Goal: Check status: Check status

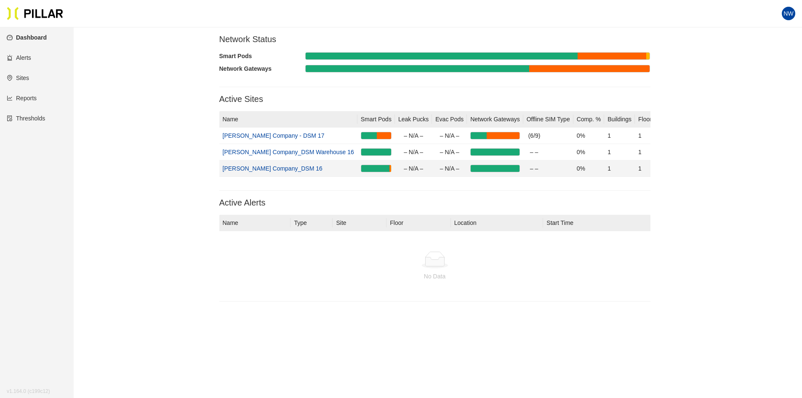
click at [272, 166] on link "[PERSON_NAME] Company_DSM 16" at bounding box center [273, 168] width 100 height 7
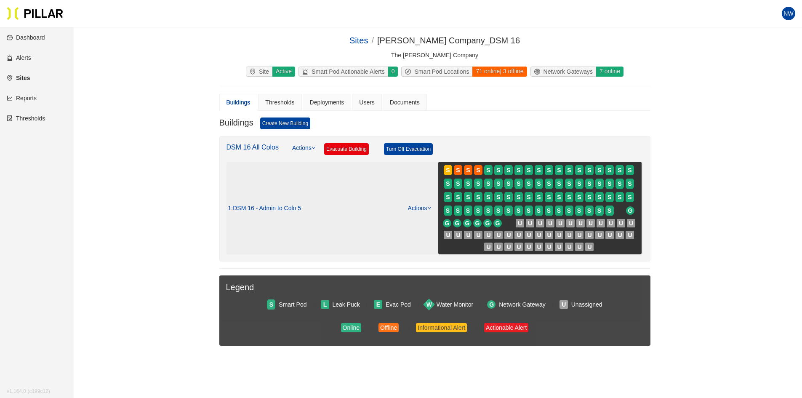
click at [470, 190] on span "S" at bounding box center [469, 183] width 10 height 13
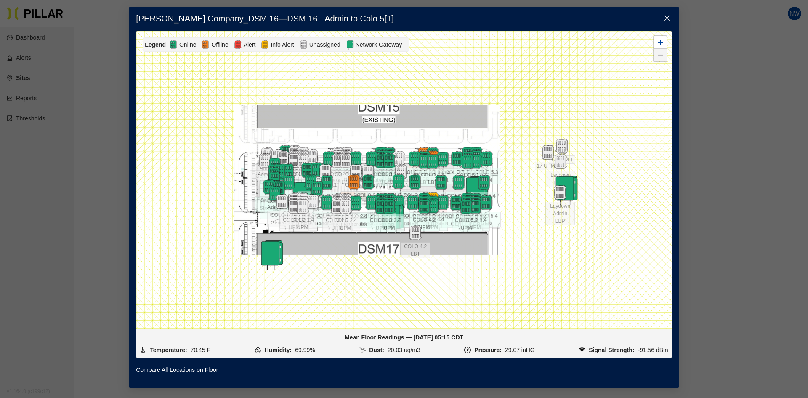
drag, startPoint x: 507, startPoint y: 234, endPoint x: 470, endPoint y: 234, distance: 37.5
click at [470, 234] on div at bounding box center [403, 180] width 535 height 298
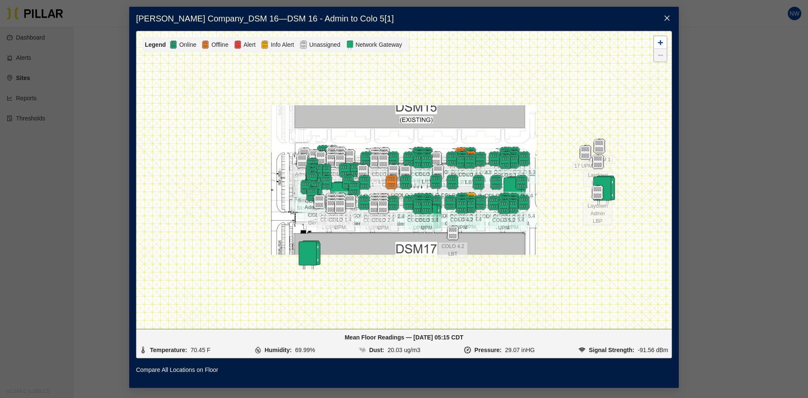
click at [667, 17] on icon "close" at bounding box center [666, 18] width 5 height 5
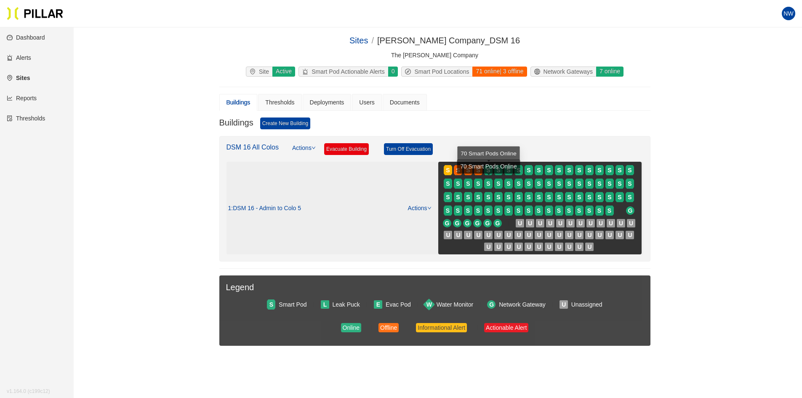
click at [493, 183] on span "S" at bounding box center [489, 183] width 10 height 13
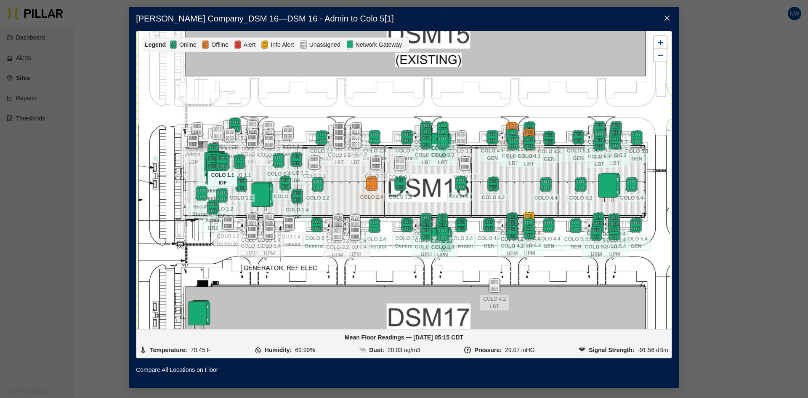
click at [220, 160] on img at bounding box center [223, 161] width 18 height 18
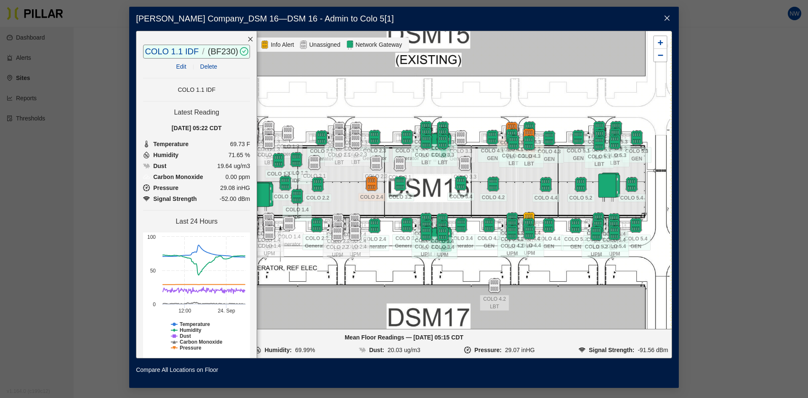
click at [244, 42] on div at bounding box center [250, 39] width 13 height 16
